Goal: Task Accomplishment & Management: Manage account settings

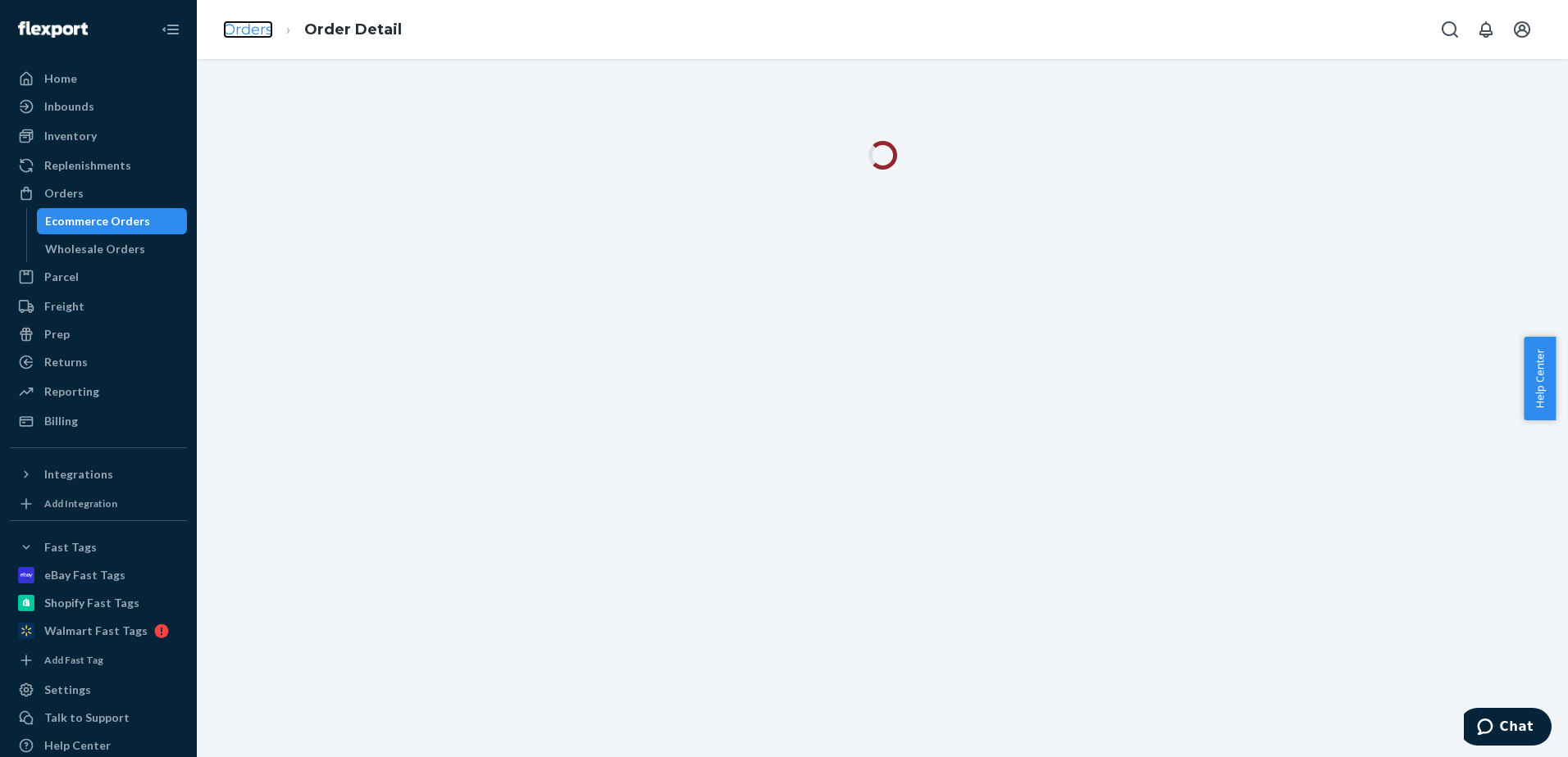
click at [231, 32] on link "Orders" at bounding box center [248, 30] width 50 height 18
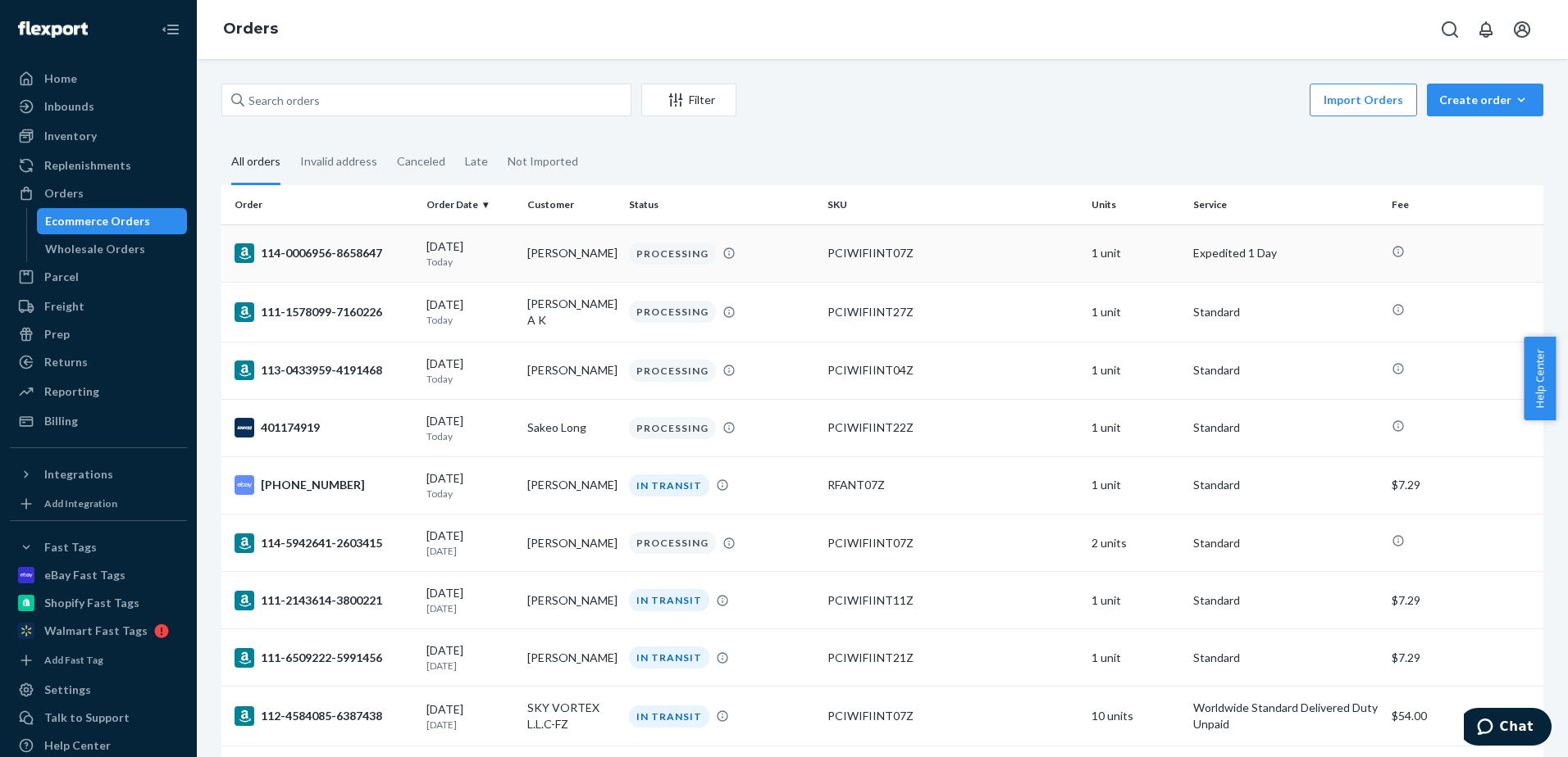
click at [913, 264] on td "PCIWIFIINT07Z" at bounding box center [953, 254] width 264 height 58
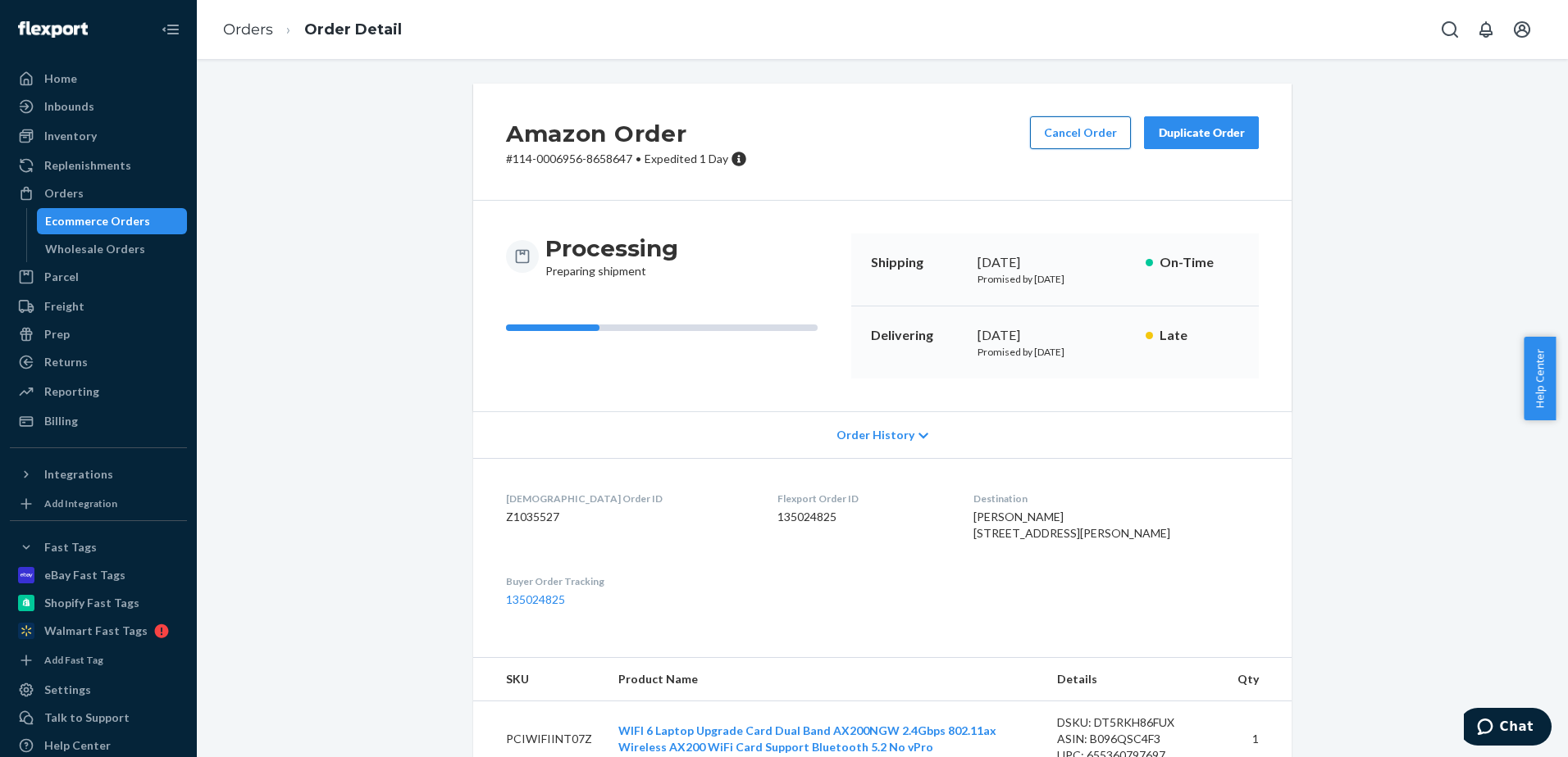
click at [1075, 124] on button "Cancel Order" at bounding box center [1080, 133] width 101 height 33
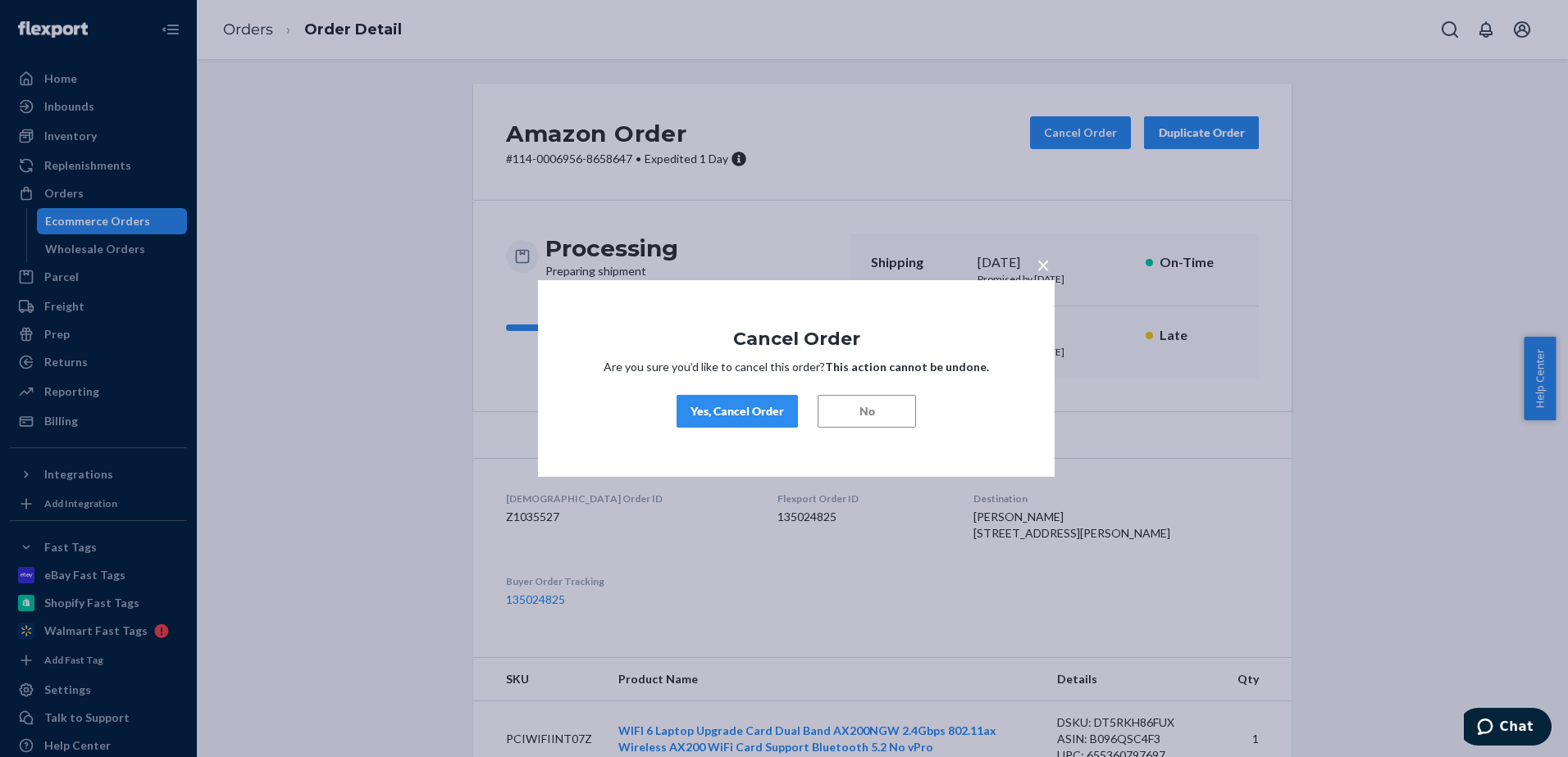
click at [753, 410] on div "Yes, Cancel Order" at bounding box center [737, 411] width 93 height 16
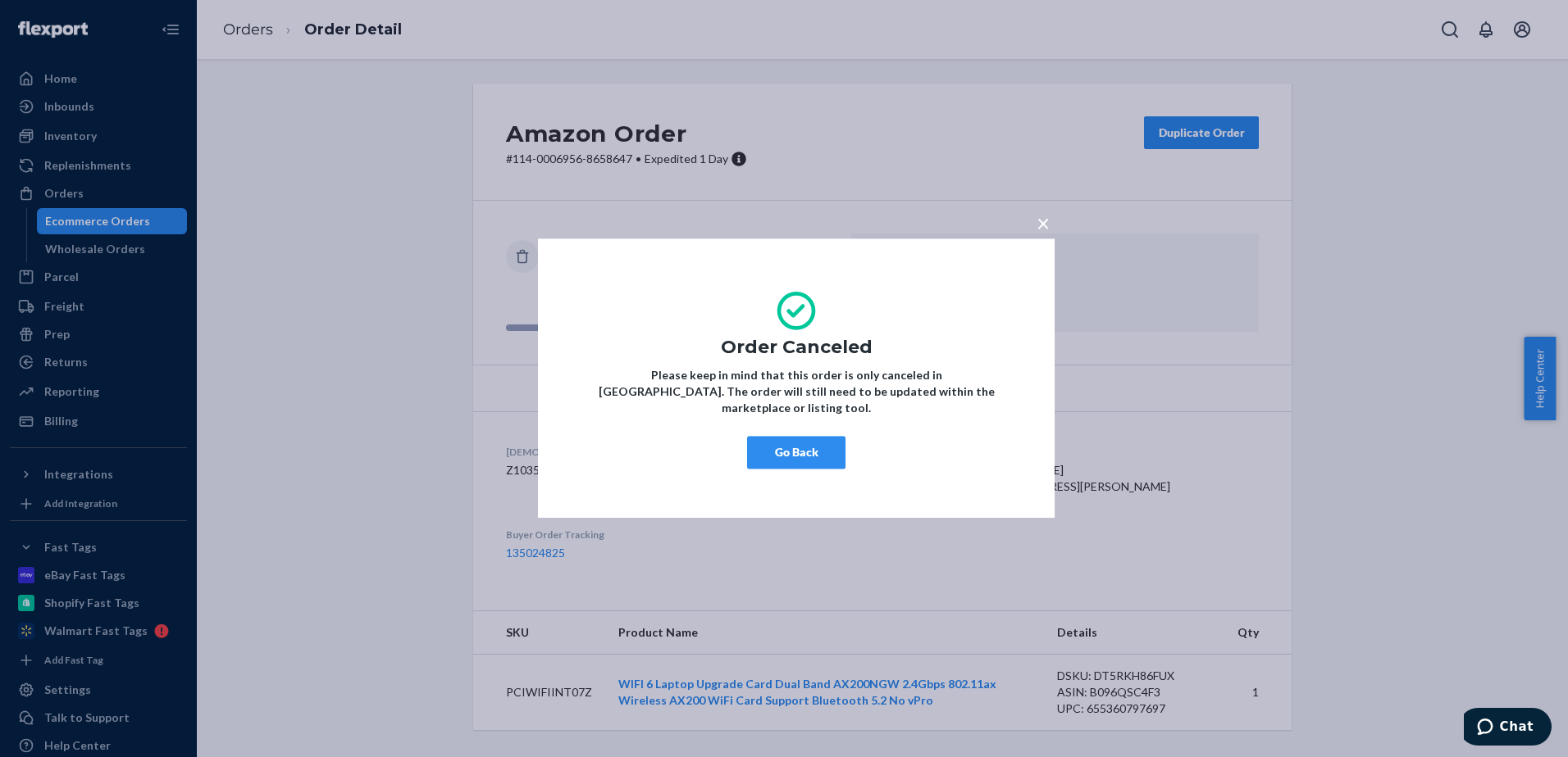
click at [826, 456] on button "Go Back" at bounding box center [795, 453] width 99 height 33
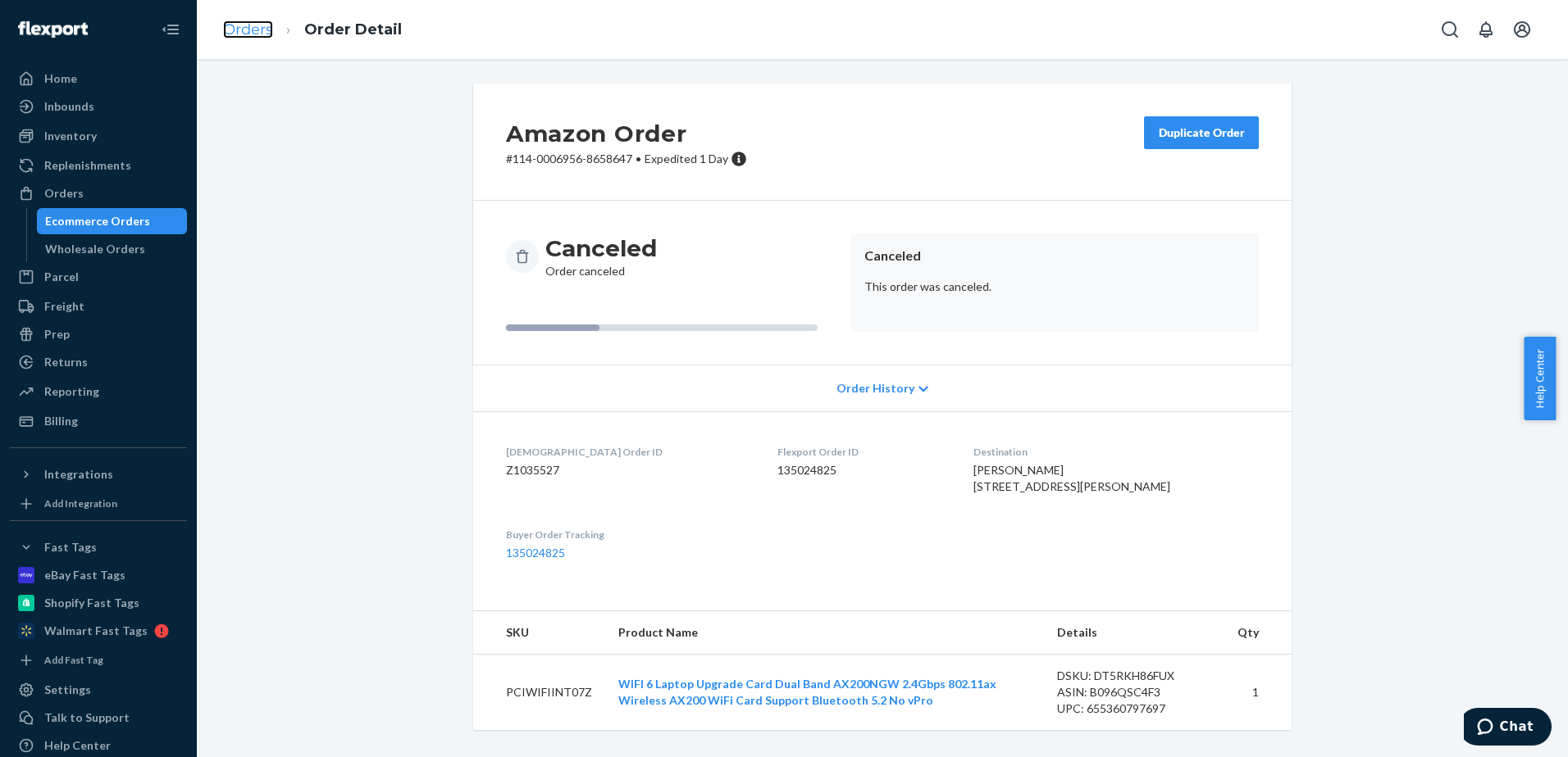
click at [242, 29] on link "Orders" at bounding box center [248, 30] width 50 height 18
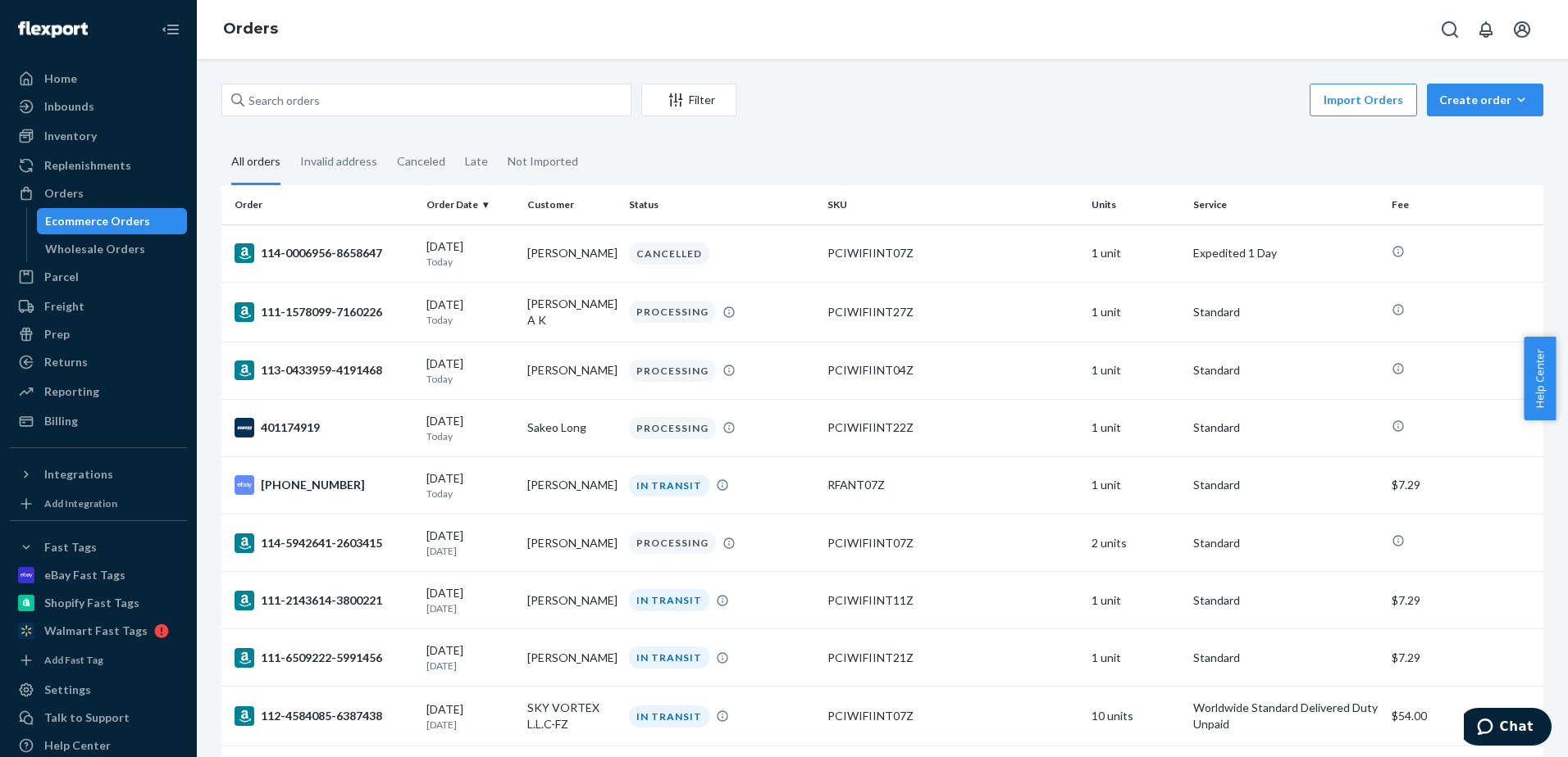
click at [1047, 87] on div "Import Orders Create order Ecommerce order Removal order" at bounding box center [1145, 102] width 797 height 37
